Goal: Information Seeking & Learning: Learn about a topic

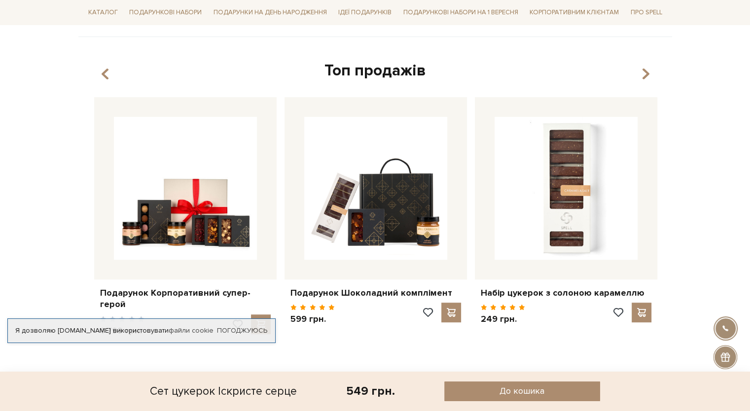
scroll to position [532, 0]
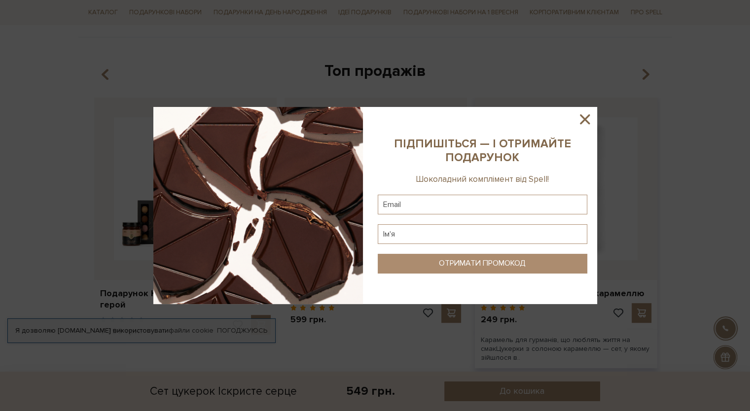
click at [524, 284] on sys-column-static at bounding box center [482, 205] width 229 height 197
click at [585, 115] on icon at bounding box center [584, 119] width 17 height 17
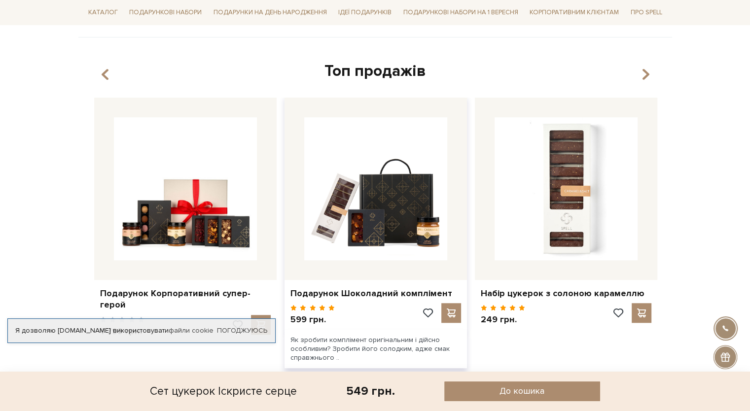
scroll to position [0, 0]
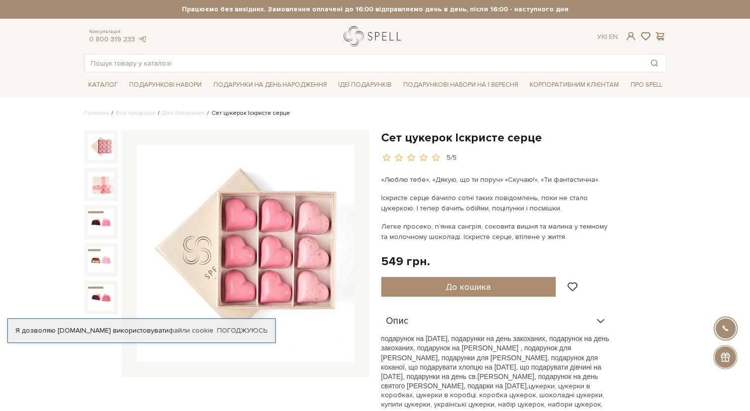
click at [369, 36] on link "logo" at bounding box center [375, 36] width 62 height 20
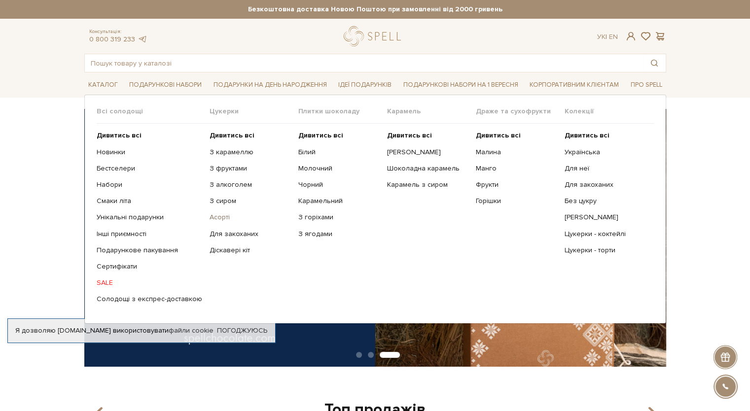
click at [216, 219] on link "Асорті" at bounding box center [249, 217] width 81 height 9
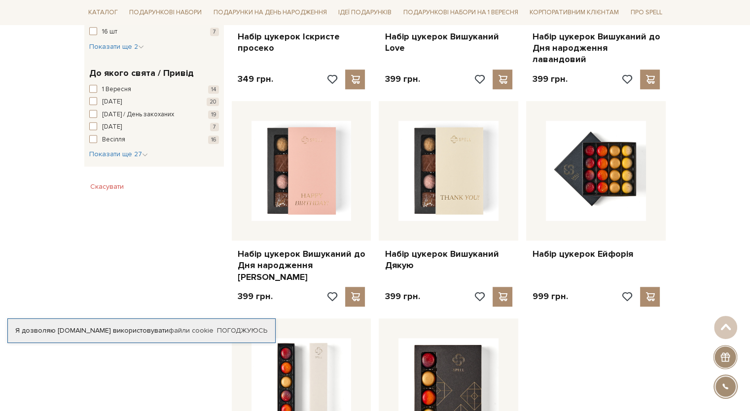
scroll to position [962, 0]
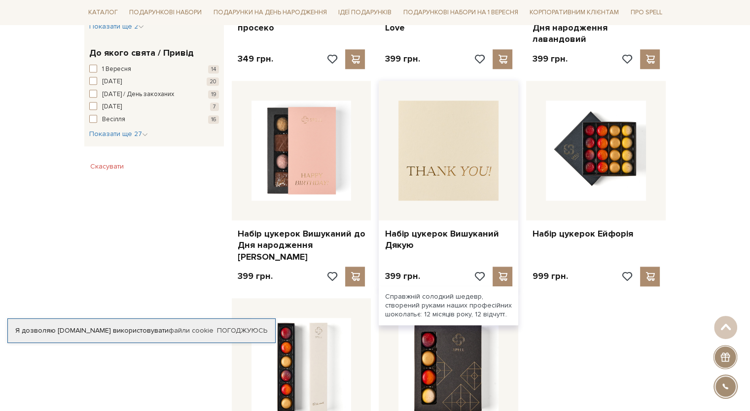
click at [442, 135] on img at bounding box center [448, 151] width 100 height 100
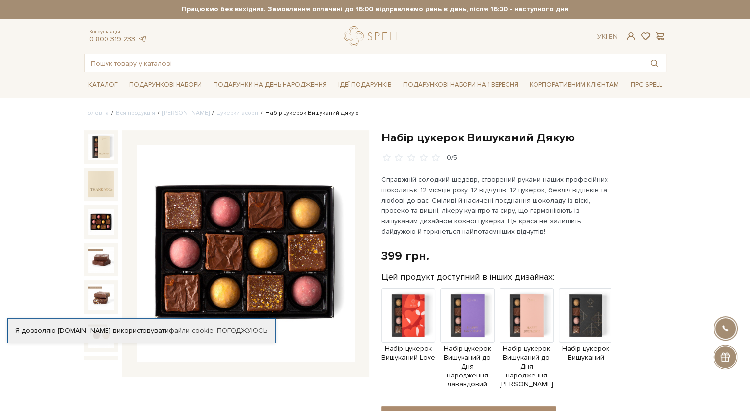
click at [99, 212] on img at bounding box center [101, 222] width 26 height 26
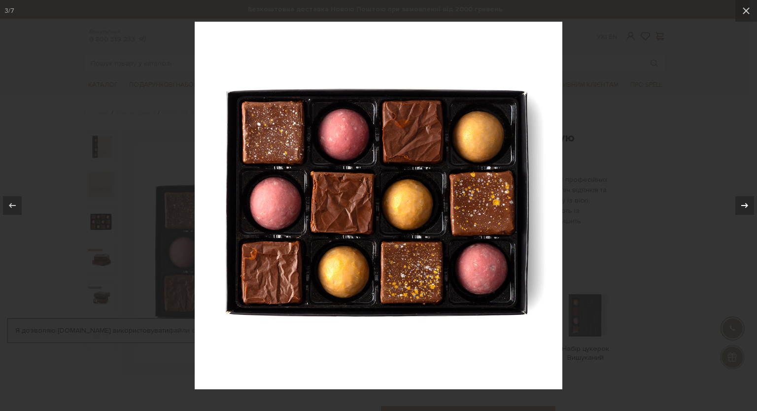
click at [746, 208] on icon at bounding box center [745, 206] width 12 height 12
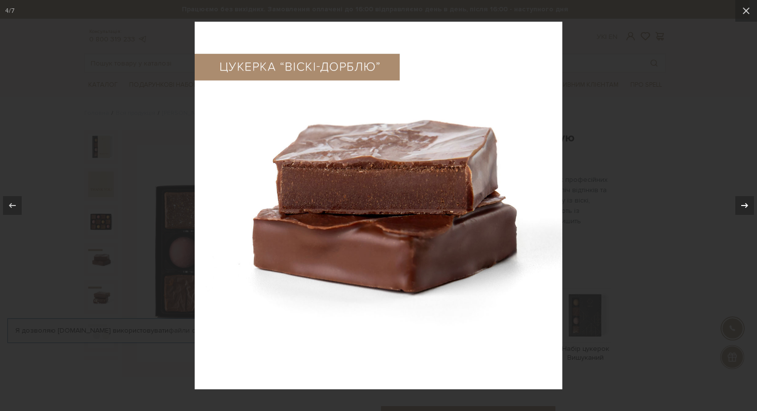
click at [746, 208] on icon at bounding box center [745, 206] width 12 height 12
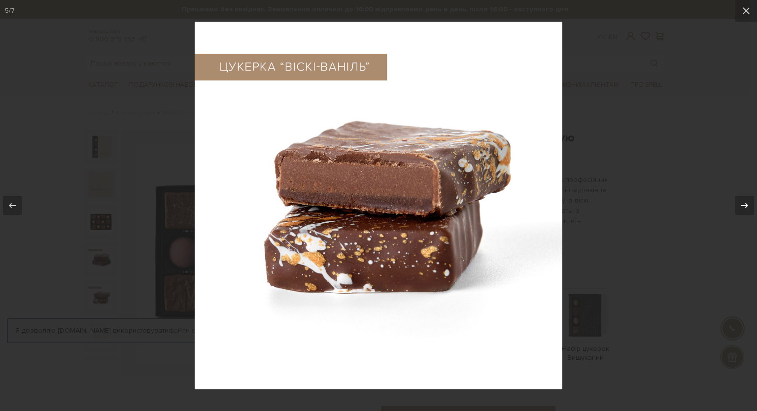
click at [746, 208] on icon at bounding box center [745, 206] width 12 height 12
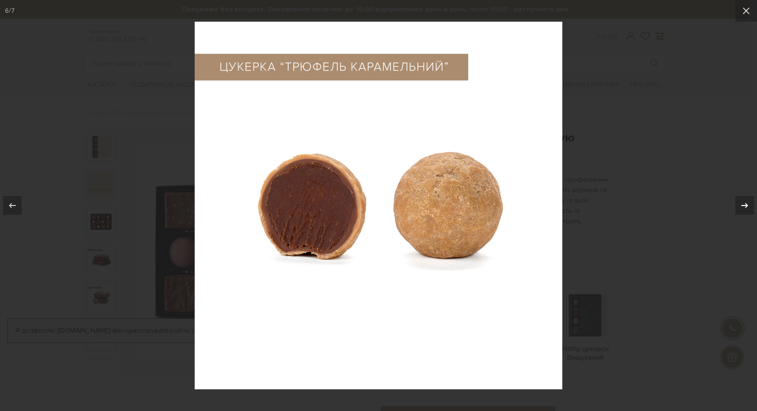
click at [746, 208] on icon at bounding box center [745, 206] width 12 height 12
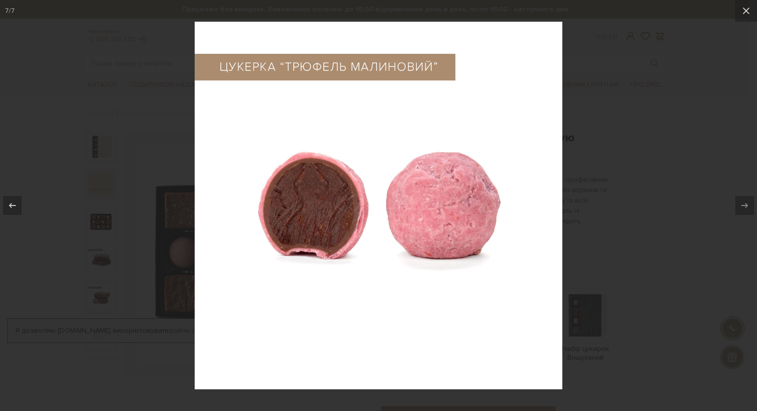
click at [667, 208] on div at bounding box center [378, 205] width 757 height 411
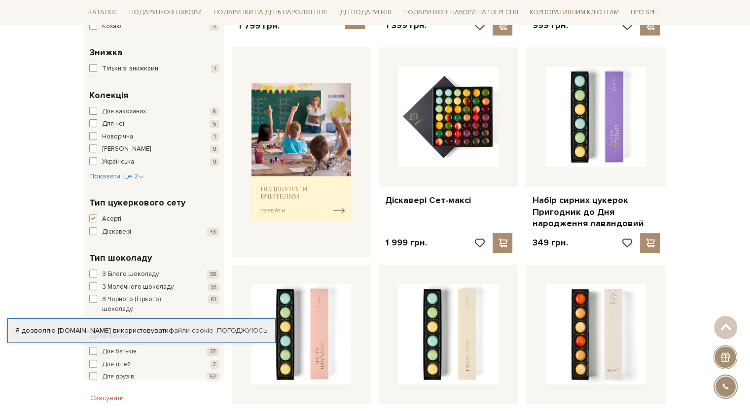
scroll to position [343, 0]
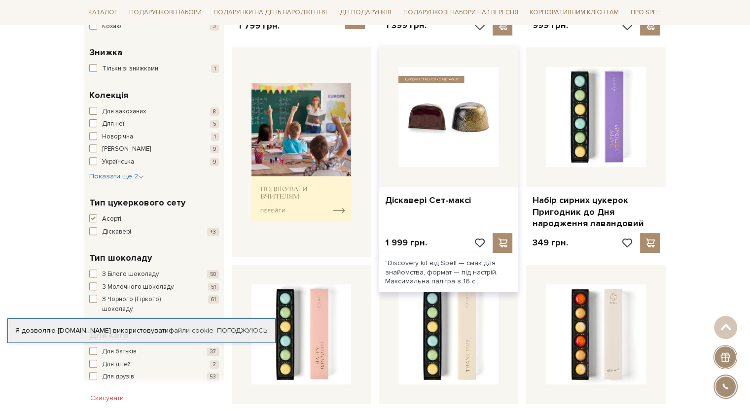
drag, startPoint x: 436, startPoint y: 94, endPoint x: 415, endPoint y: 139, distance: 49.6
click at [415, 139] on img at bounding box center [448, 117] width 100 height 100
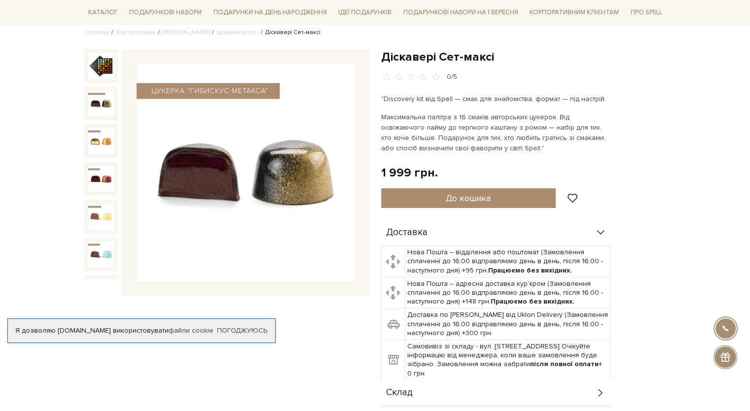
scroll to position [93, 0]
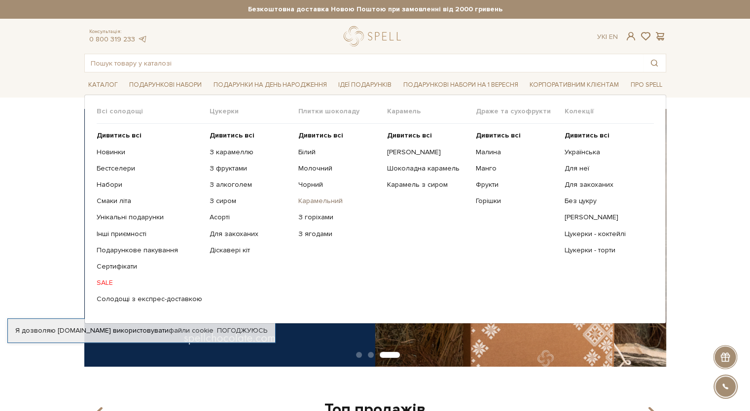
click at [313, 203] on link "Карамельний" at bounding box center [338, 201] width 81 height 9
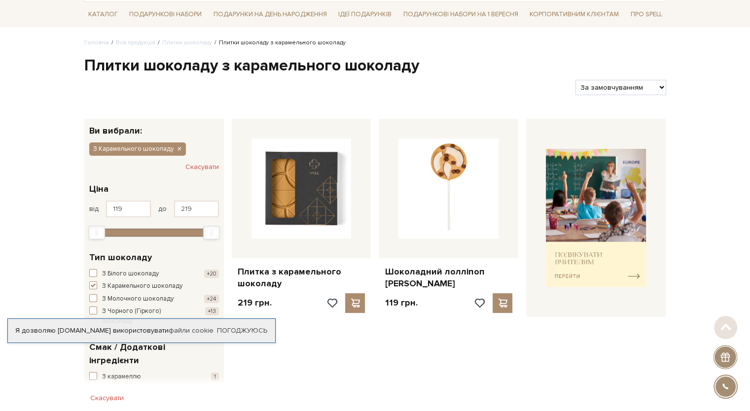
scroll to position [71, 0]
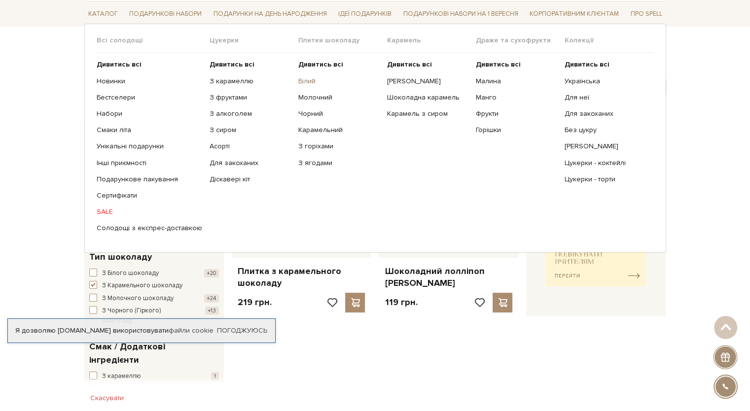
click at [313, 80] on link "Білий" at bounding box center [338, 81] width 81 height 9
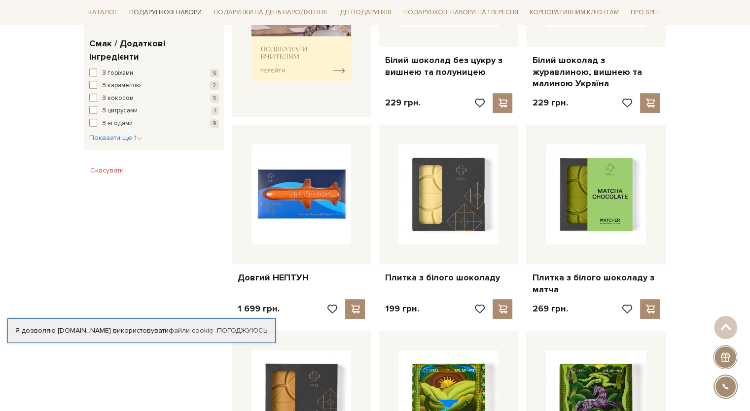
scroll to position [364, 0]
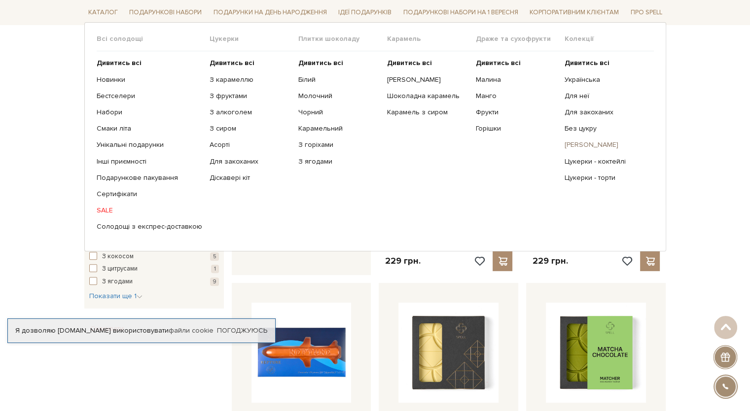
click at [582, 147] on link "[PERSON_NAME]" at bounding box center [604, 144] width 81 height 9
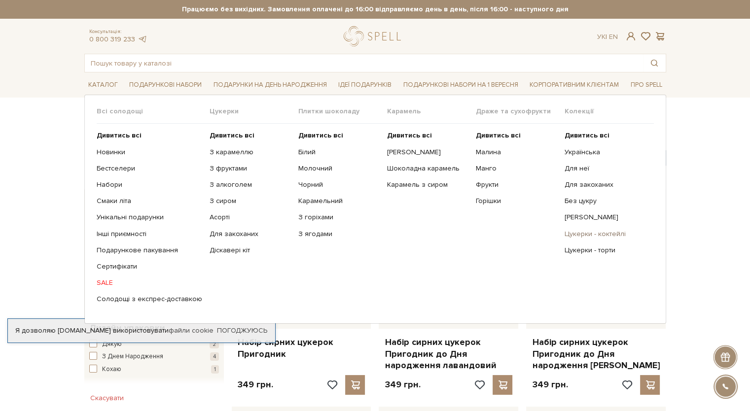
click at [586, 232] on link "Цукерки - коктейлі" at bounding box center [604, 234] width 81 height 9
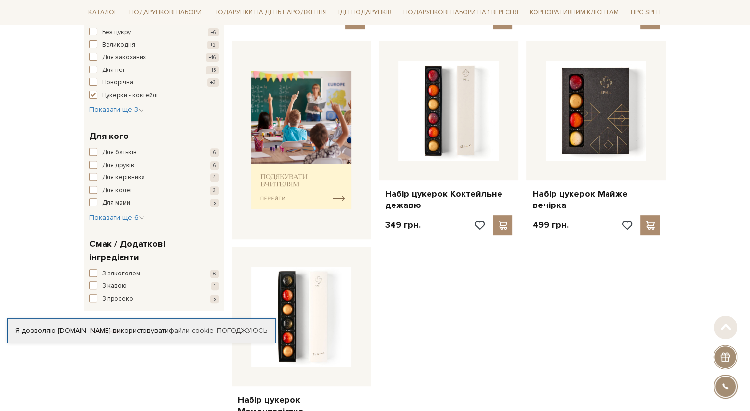
scroll to position [355, 0]
